Goal: Navigation & Orientation: Find specific page/section

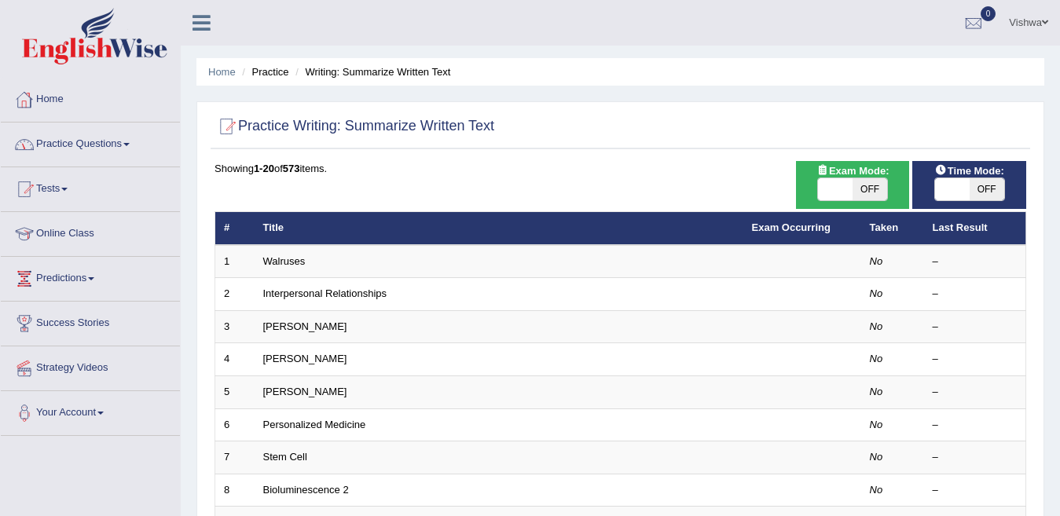
click at [46, 101] on link "Home" at bounding box center [90, 97] width 179 height 39
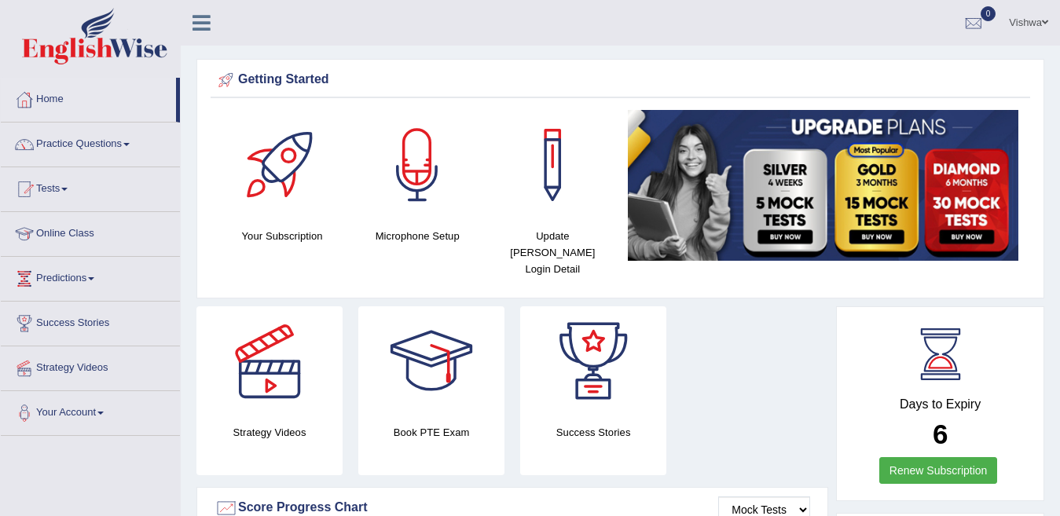
click at [130, 145] on span at bounding box center [126, 144] width 6 height 3
